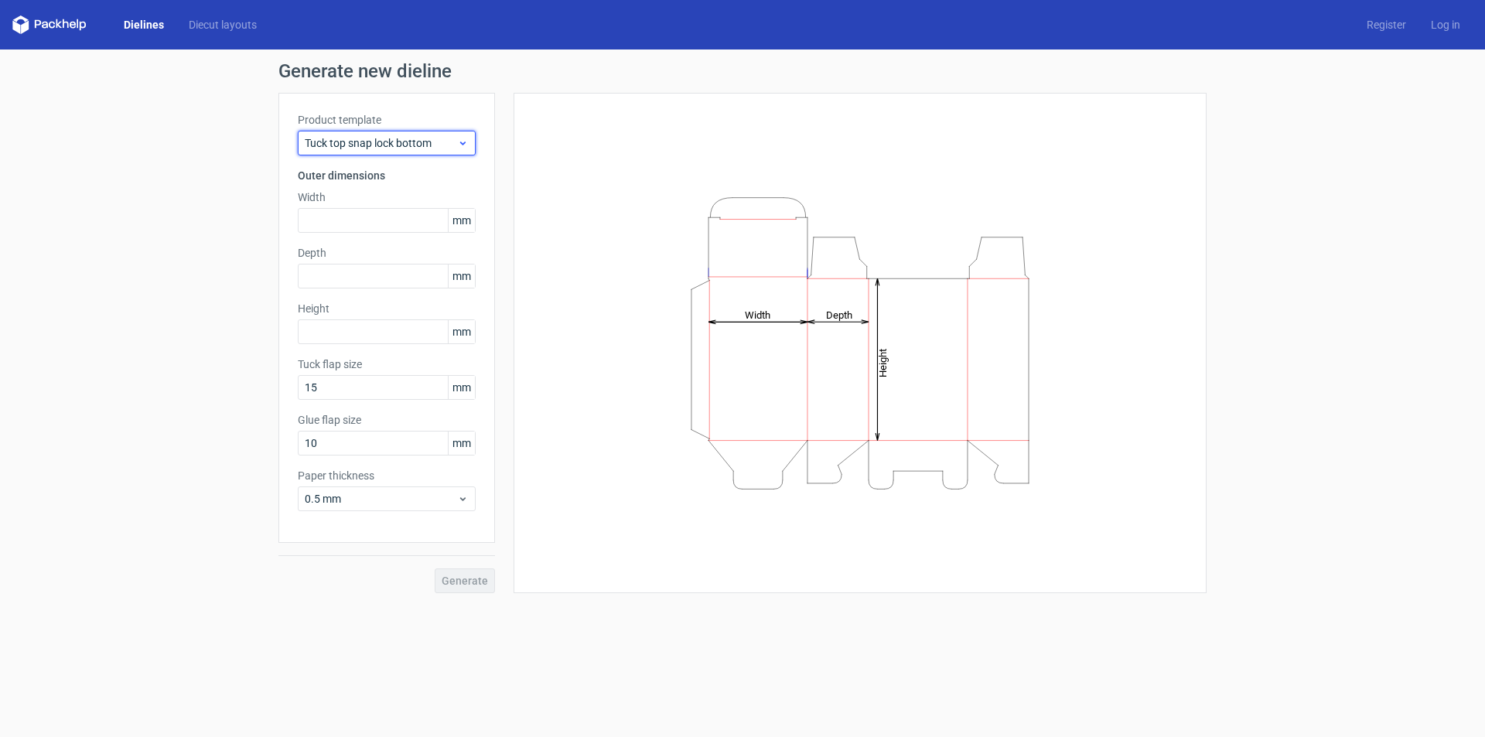
click at [466, 138] on icon at bounding box center [463, 143] width 12 height 12
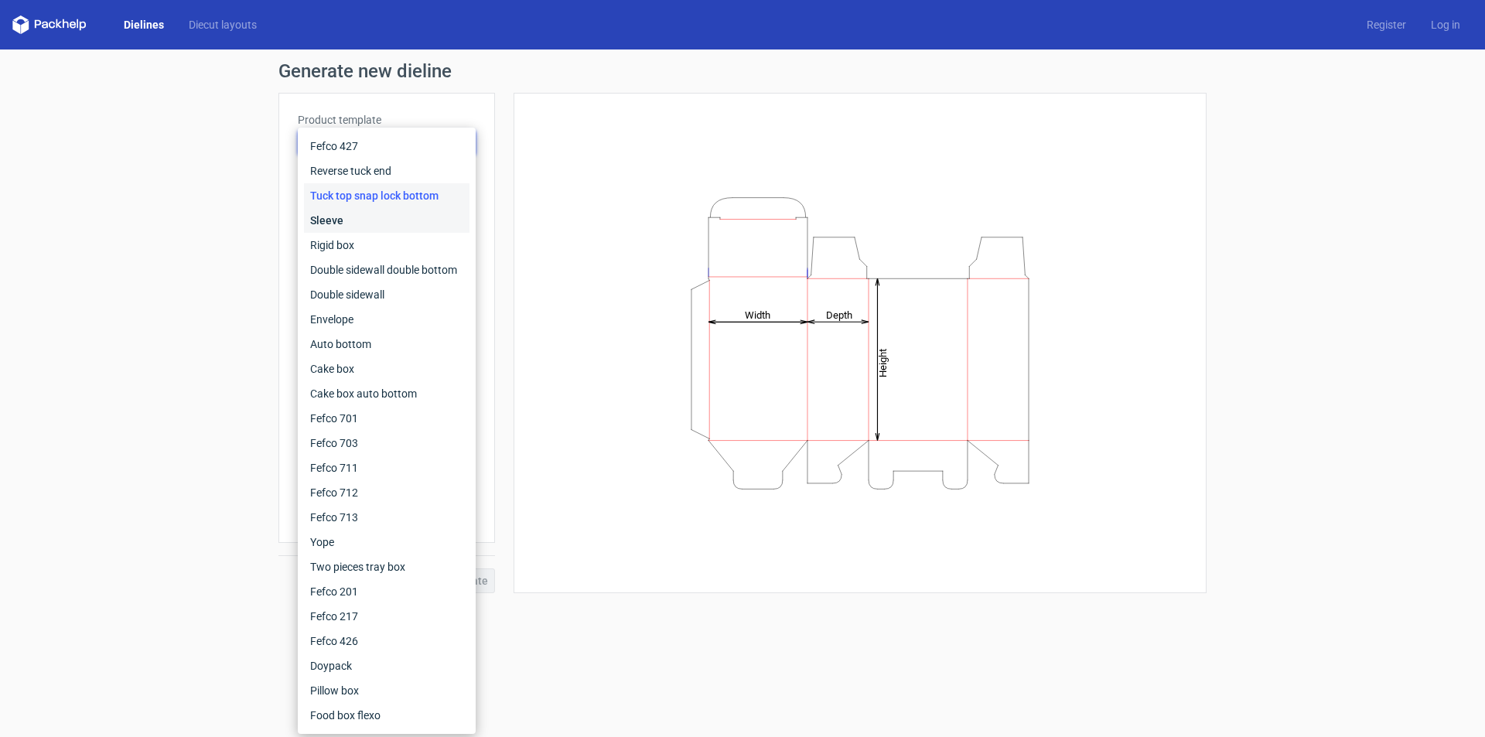
click at [411, 218] on div "Sleeve" at bounding box center [387, 220] width 166 height 25
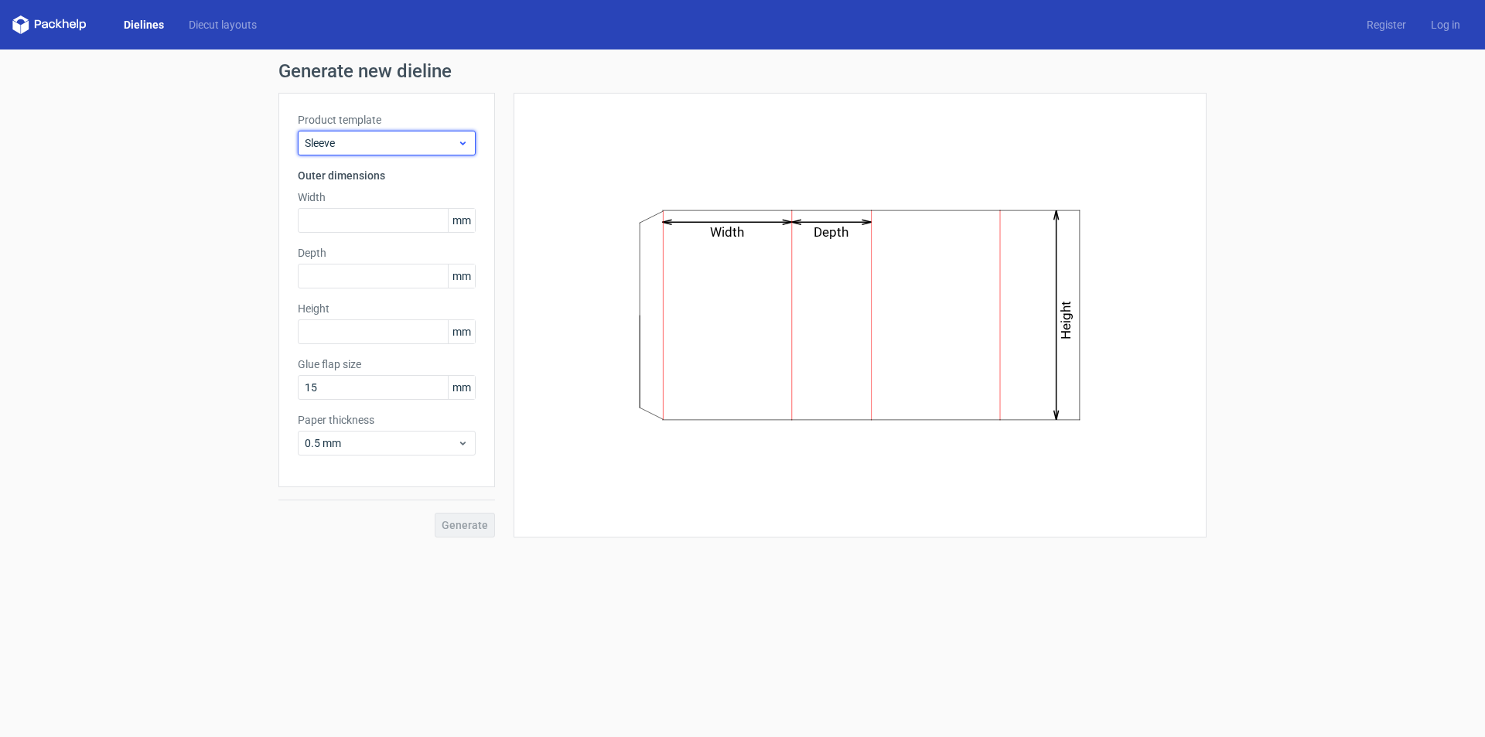
click at [444, 147] on span "Sleeve" at bounding box center [381, 142] width 152 height 15
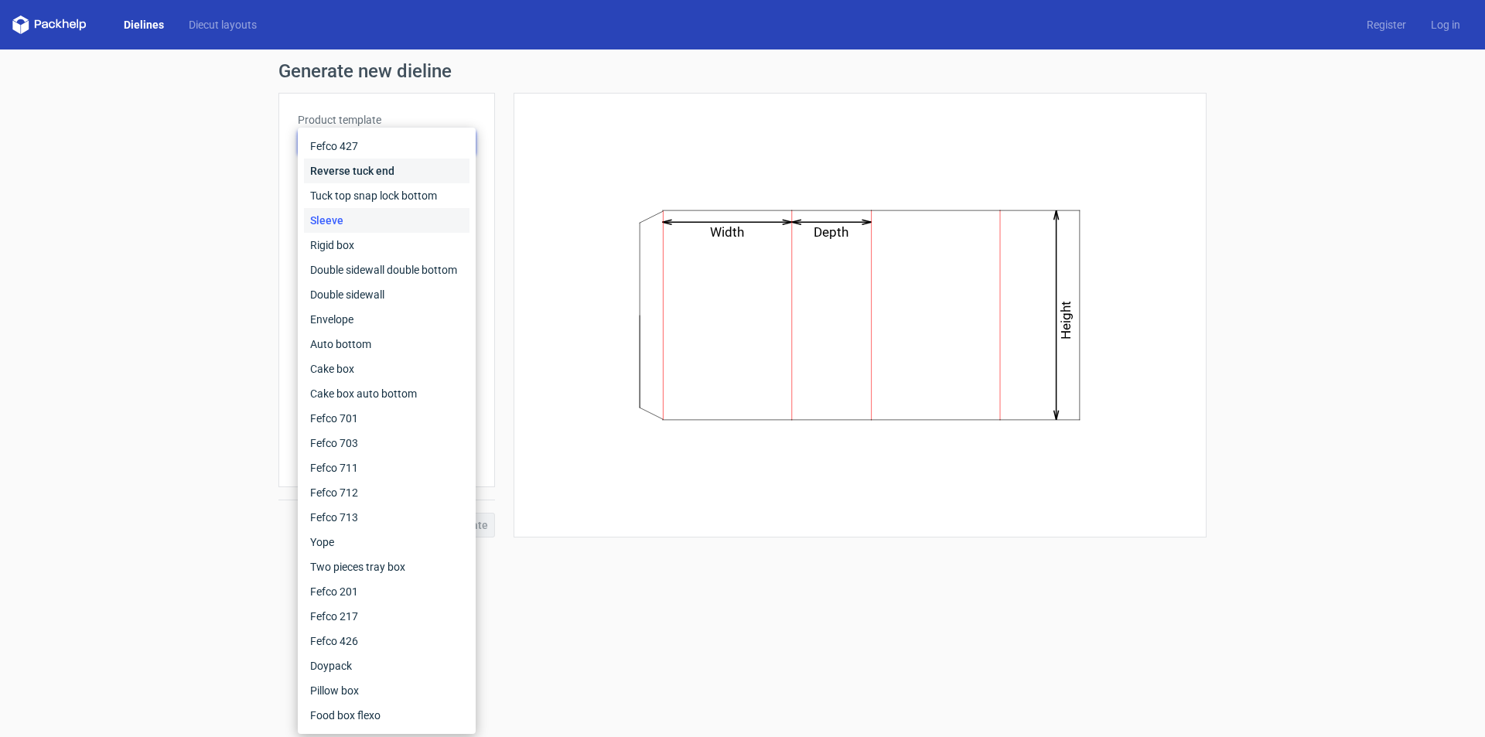
click at [392, 170] on div "Reverse tuck end" at bounding box center [387, 171] width 166 height 25
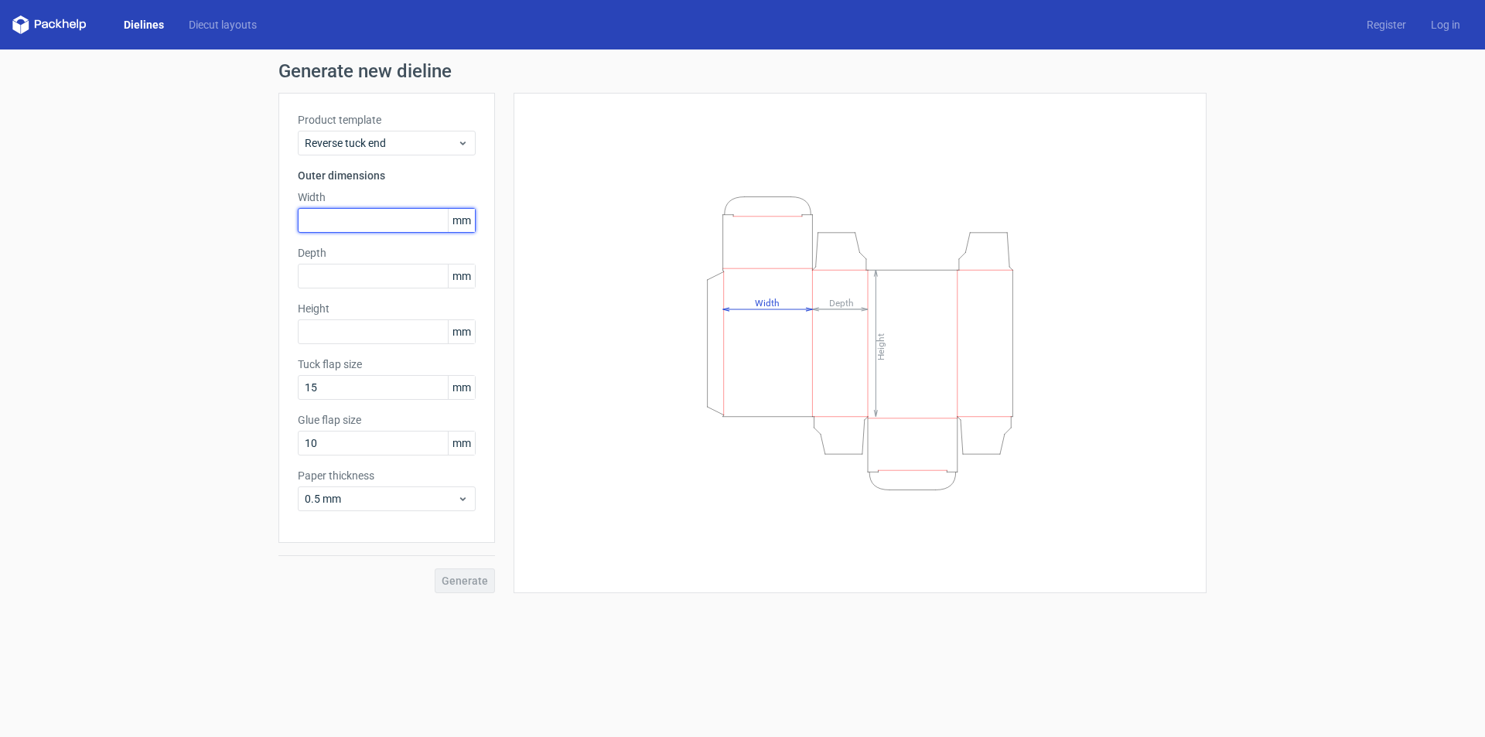
click at [394, 222] on input "text" at bounding box center [387, 220] width 178 height 25
type input "39"
type input "163"
click at [435, 569] on button "Generate" at bounding box center [465, 581] width 60 height 25
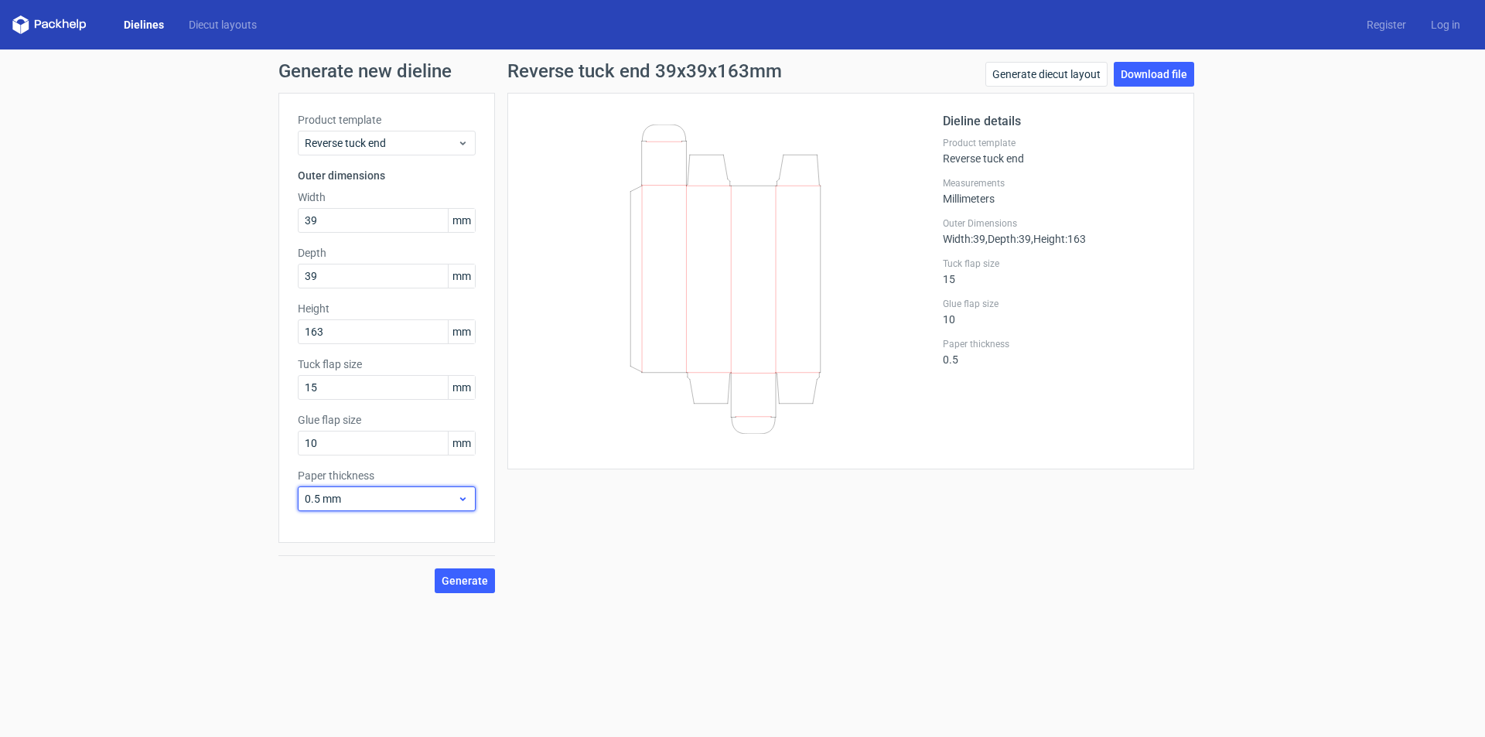
click at [462, 504] on icon at bounding box center [463, 499] width 12 height 12
click at [383, 527] on div "0.4 mm" at bounding box center [387, 533] width 166 height 25
click at [468, 583] on span "Generate" at bounding box center [465, 580] width 46 height 11
click at [1157, 74] on link "Download file" at bounding box center [1154, 74] width 80 height 25
click at [439, 144] on span "Reverse tuck end" at bounding box center [381, 142] width 152 height 15
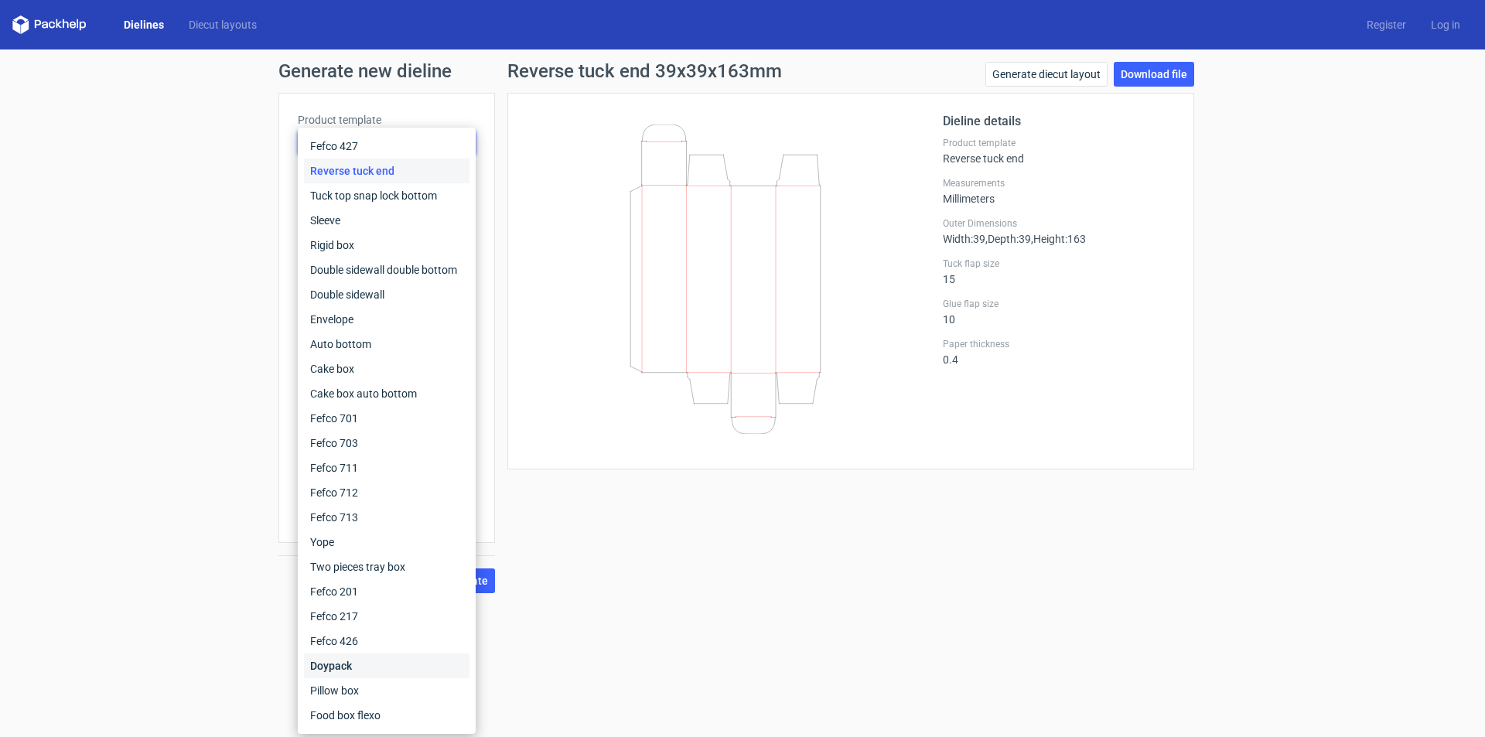
click at [360, 664] on div "Doypack" at bounding box center [387, 666] width 166 height 25
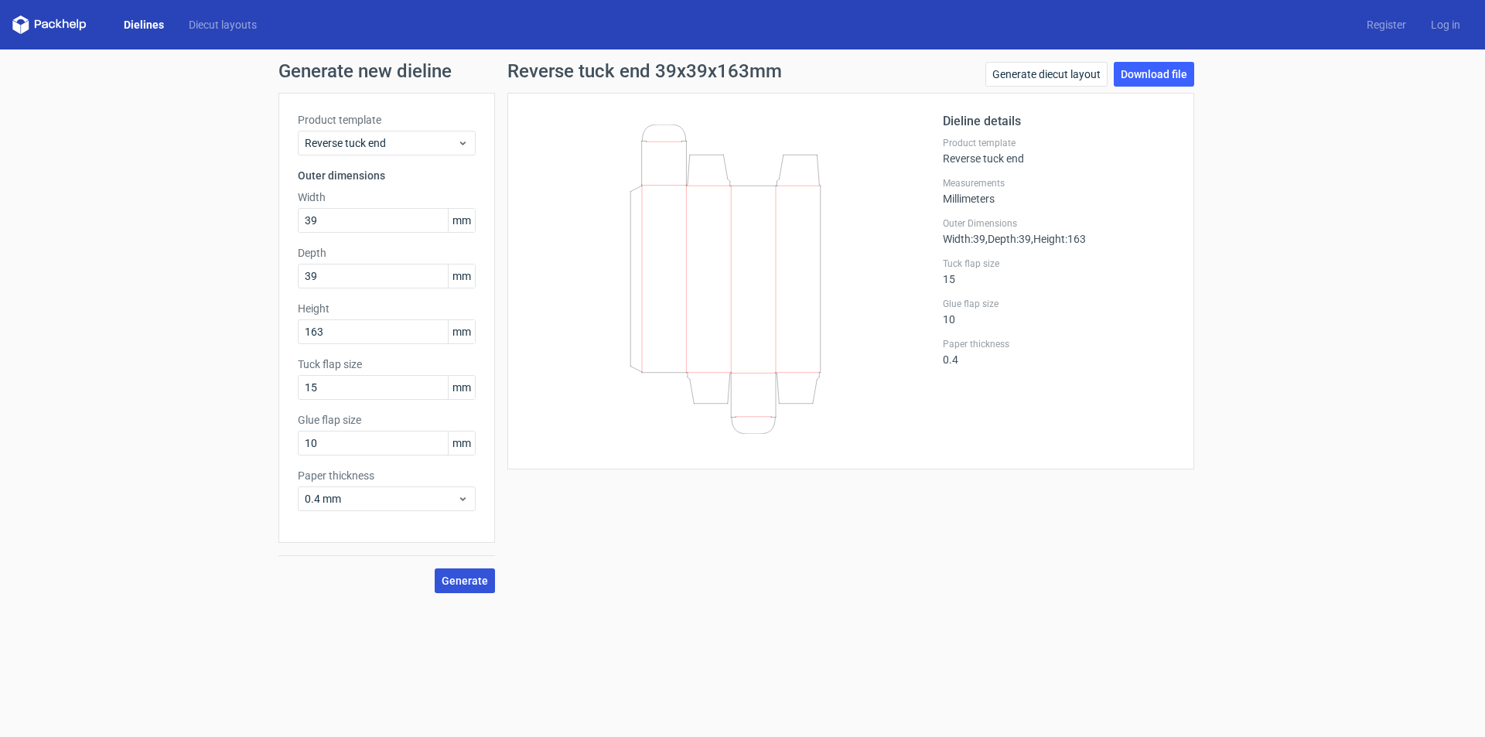
click at [475, 579] on span "Generate" at bounding box center [465, 580] width 46 height 11
click at [1156, 72] on link "Download file" at bounding box center [1154, 74] width 80 height 25
